Goal: Information Seeking & Learning: Learn about a topic

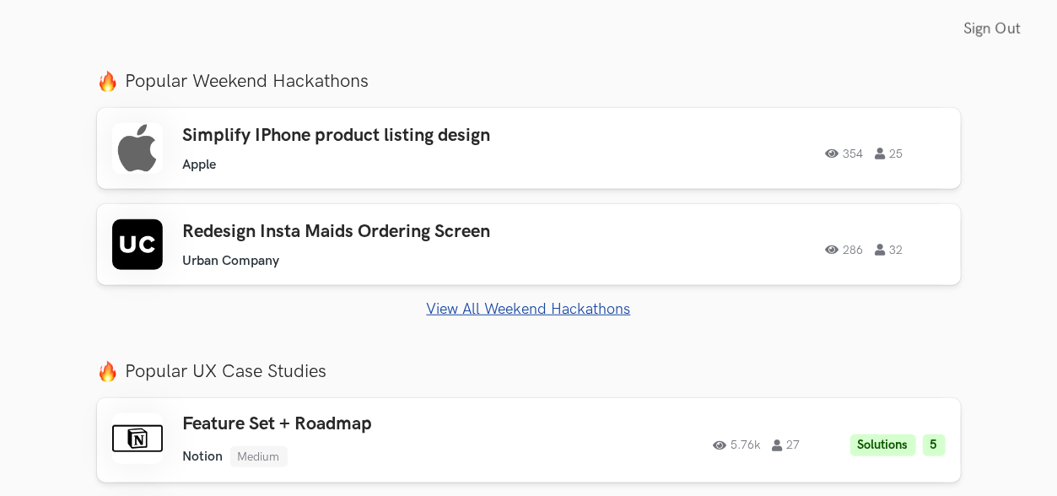
scroll to position [675, 0]
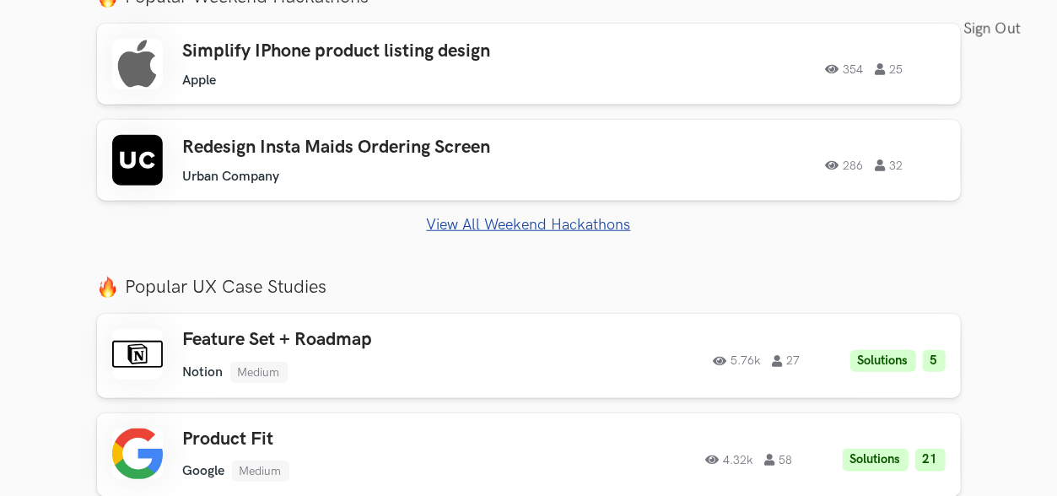
click at [498, 212] on div "Simplify IPhone product listing design Apple Apple 354 25 354 25 Redesign Insta…" at bounding box center [529, 129] width 864 height 210
click at [500, 224] on link "View All Weekend Hackathons" at bounding box center [529, 225] width 864 height 18
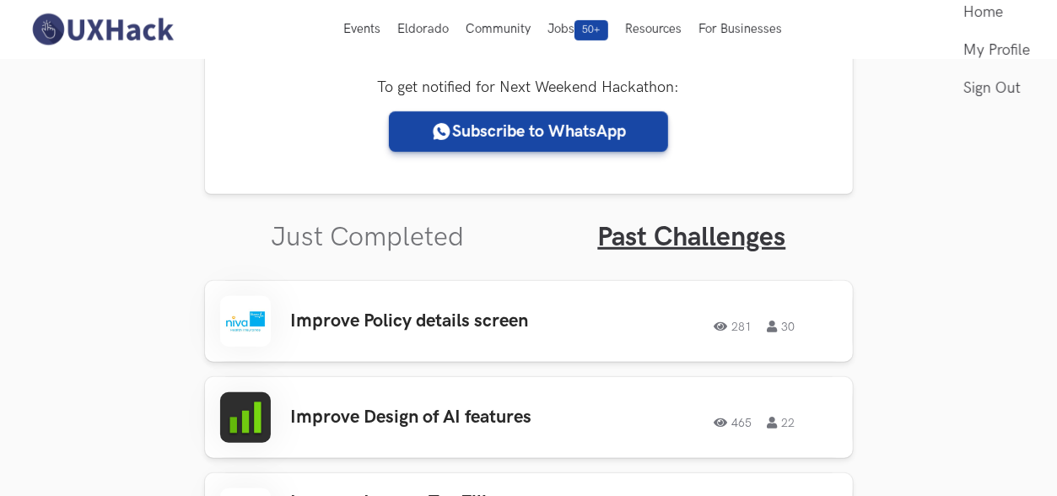
scroll to position [481, 0]
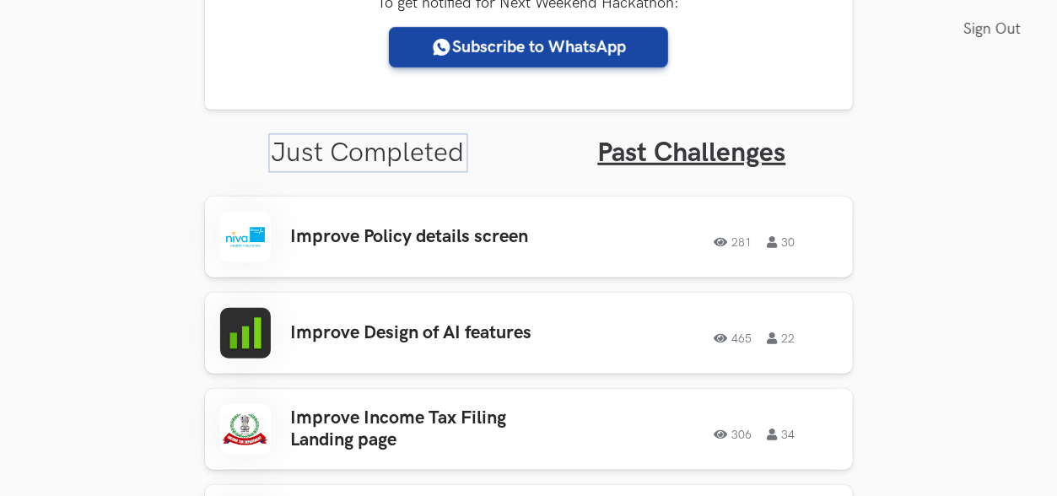
click at [374, 157] on link "Just Completed" at bounding box center [368, 153] width 193 height 33
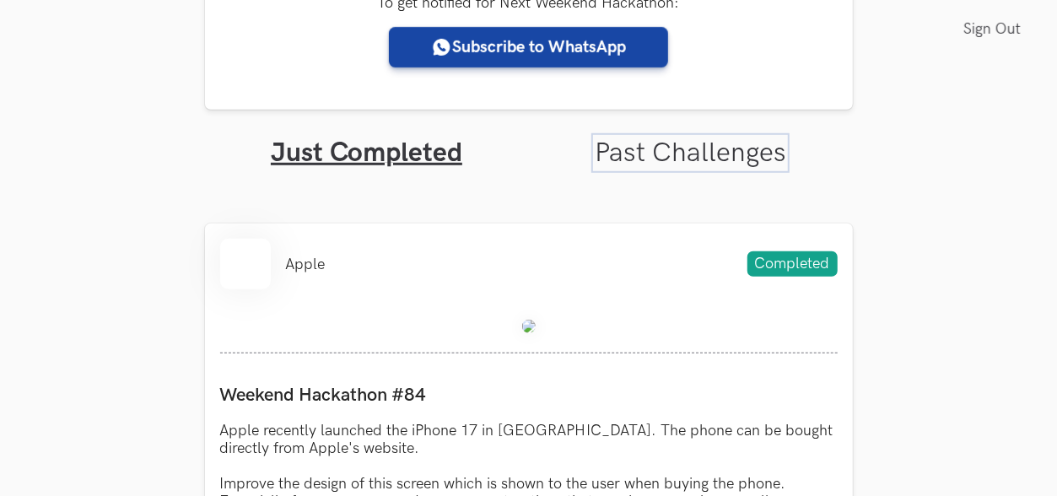
click at [685, 156] on link "Past Challenges" at bounding box center [691, 153] width 192 height 33
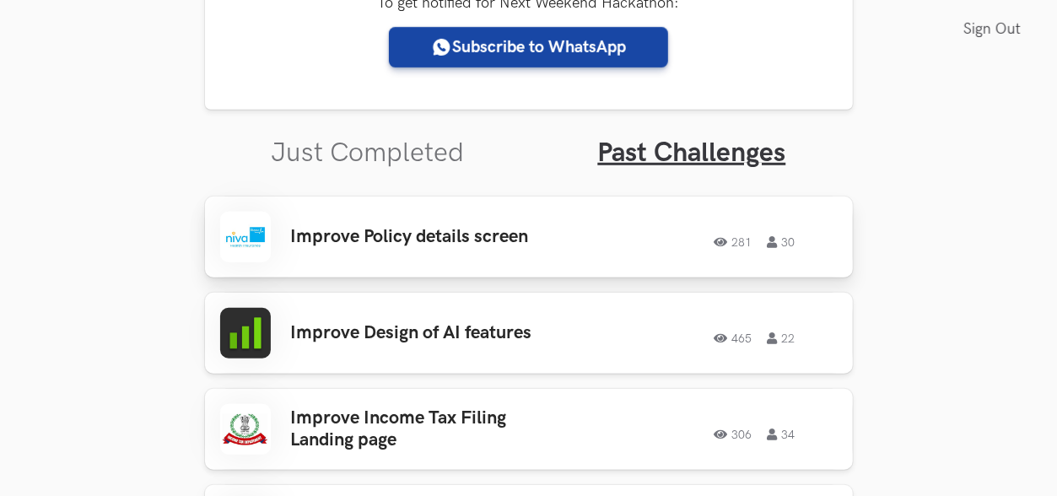
click at [428, 230] on h3 "Improve Policy details screen" at bounding box center [422, 237] width 263 height 22
click at [408, 246] on h3 "Improve Policy details screen" at bounding box center [422, 237] width 263 height 22
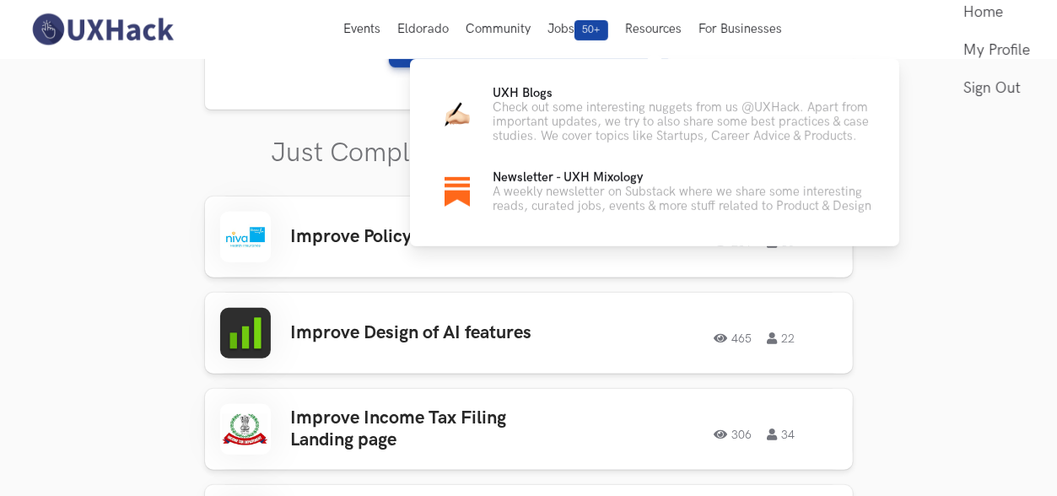
scroll to position [1349, 0]
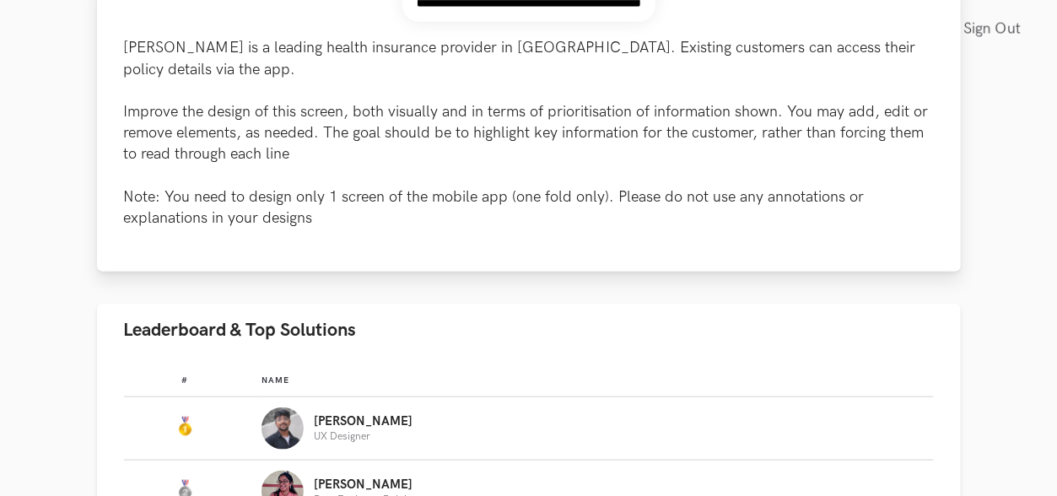
scroll to position [928, 0]
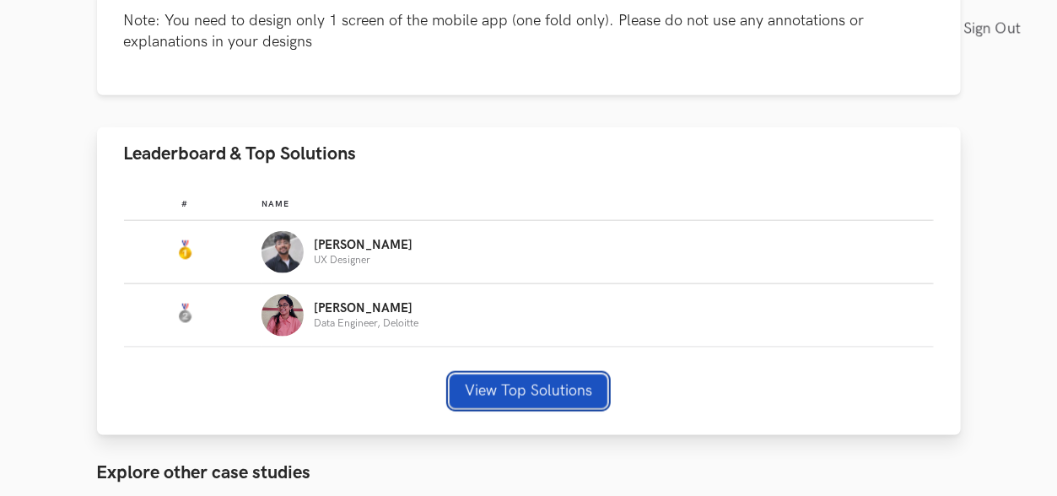
click at [500, 375] on button "View Top Solutions" at bounding box center [529, 392] width 158 height 34
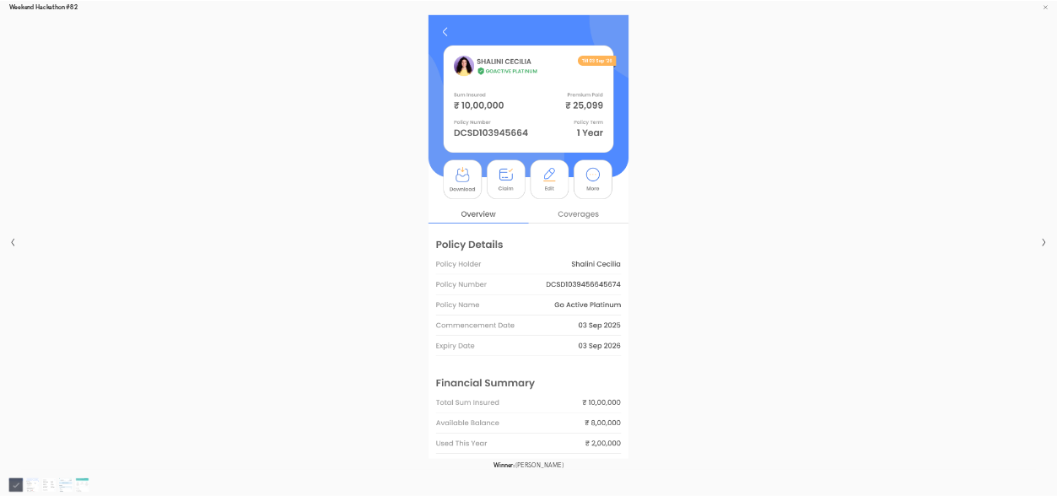
scroll to position [420, 0]
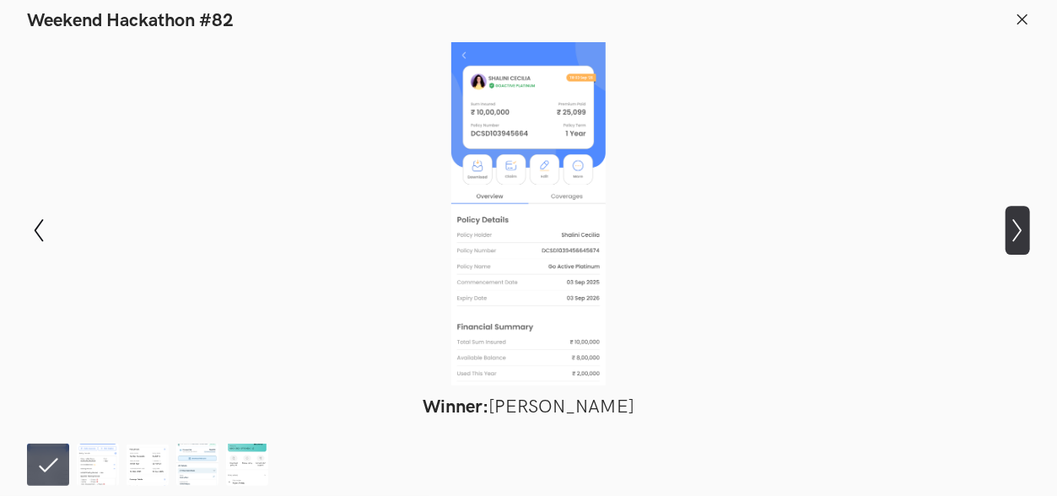
click at [1011, 230] on icon "Show next slide" at bounding box center [1018, 231] width 24 height 24
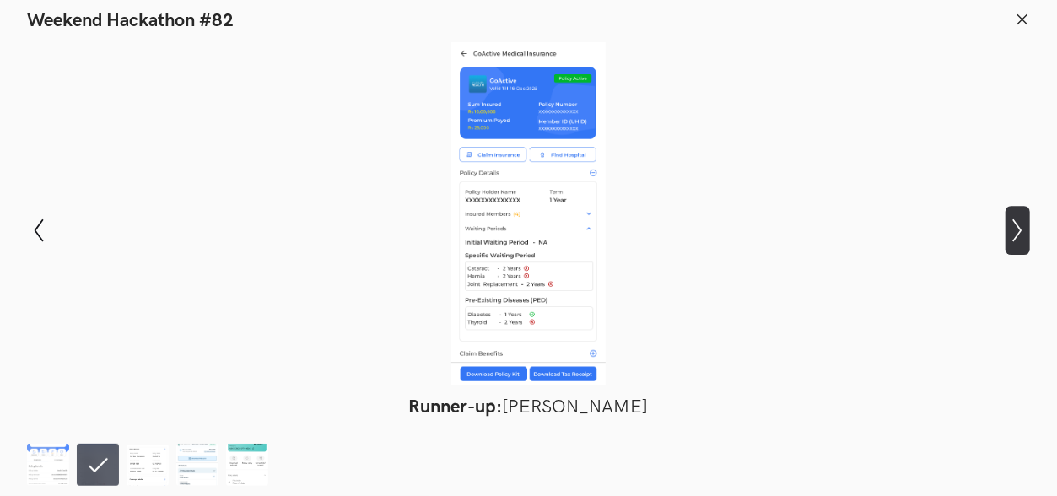
click at [1018, 232] on icon "Show next slide" at bounding box center [1018, 231] width 24 height 24
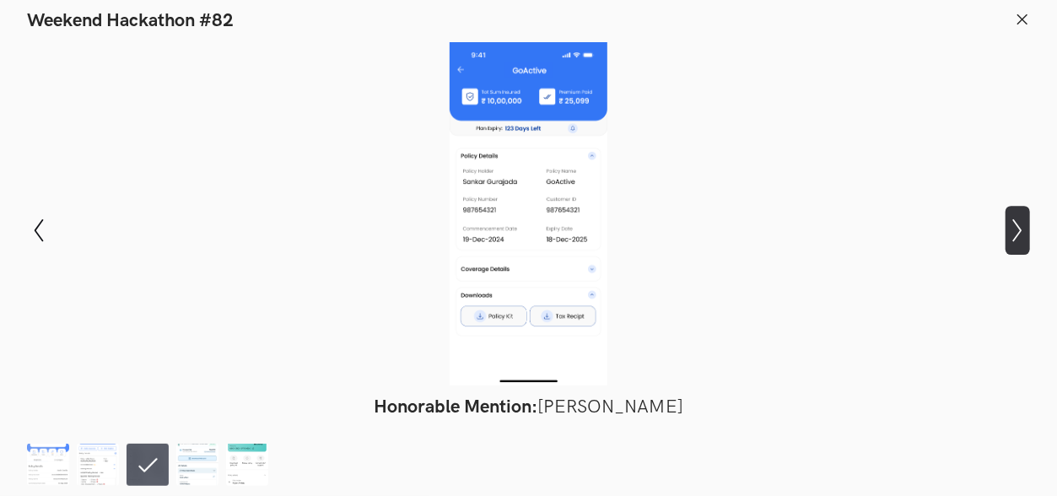
click at [1017, 231] on icon "Show next slide" at bounding box center [1018, 231] width 24 height 24
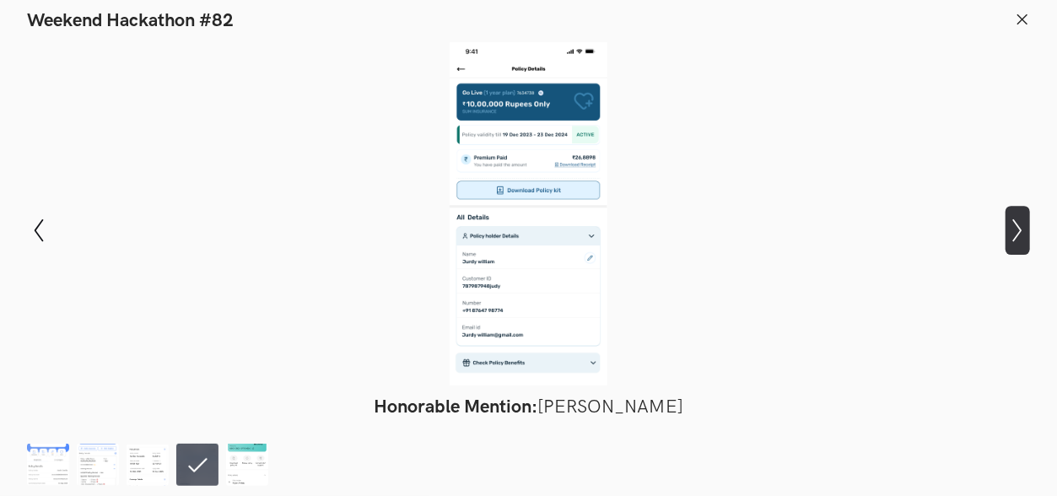
click at [1017, 231] on icon "Show next slide" at bounding box center [1018, 231] width 24 height 24
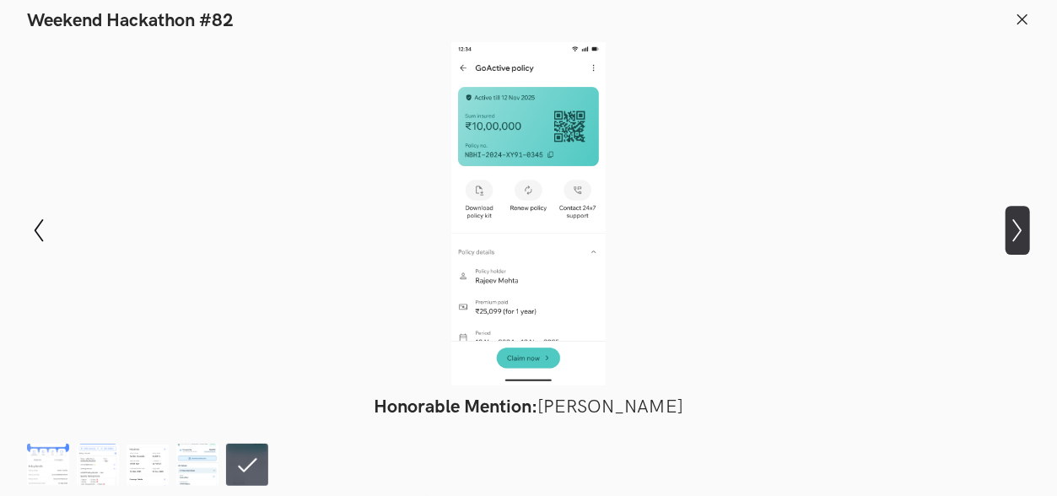
click at [1017, 231] on icon "Show next slide" at bounding box center [1018, 231] width 24 height 24
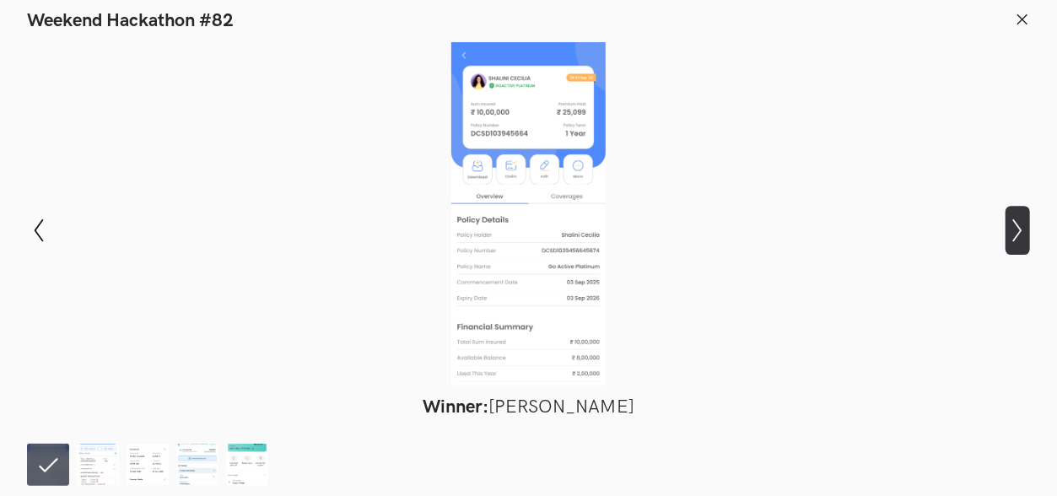
click at [1017, 231] on icon "Show next slide" at bounding box center [1018, 231] width 24 height 24
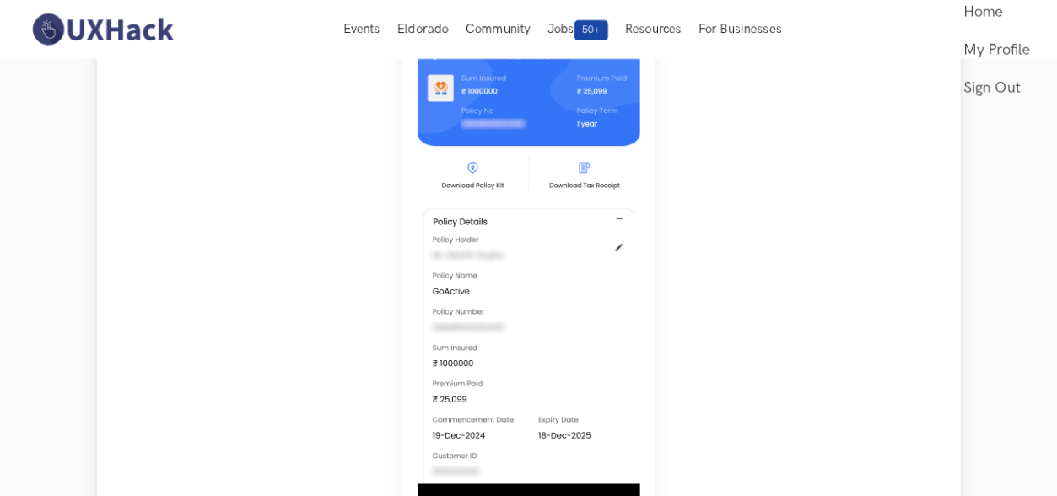
scroll to position [169, 0]
